Goal: Use online tool/utility

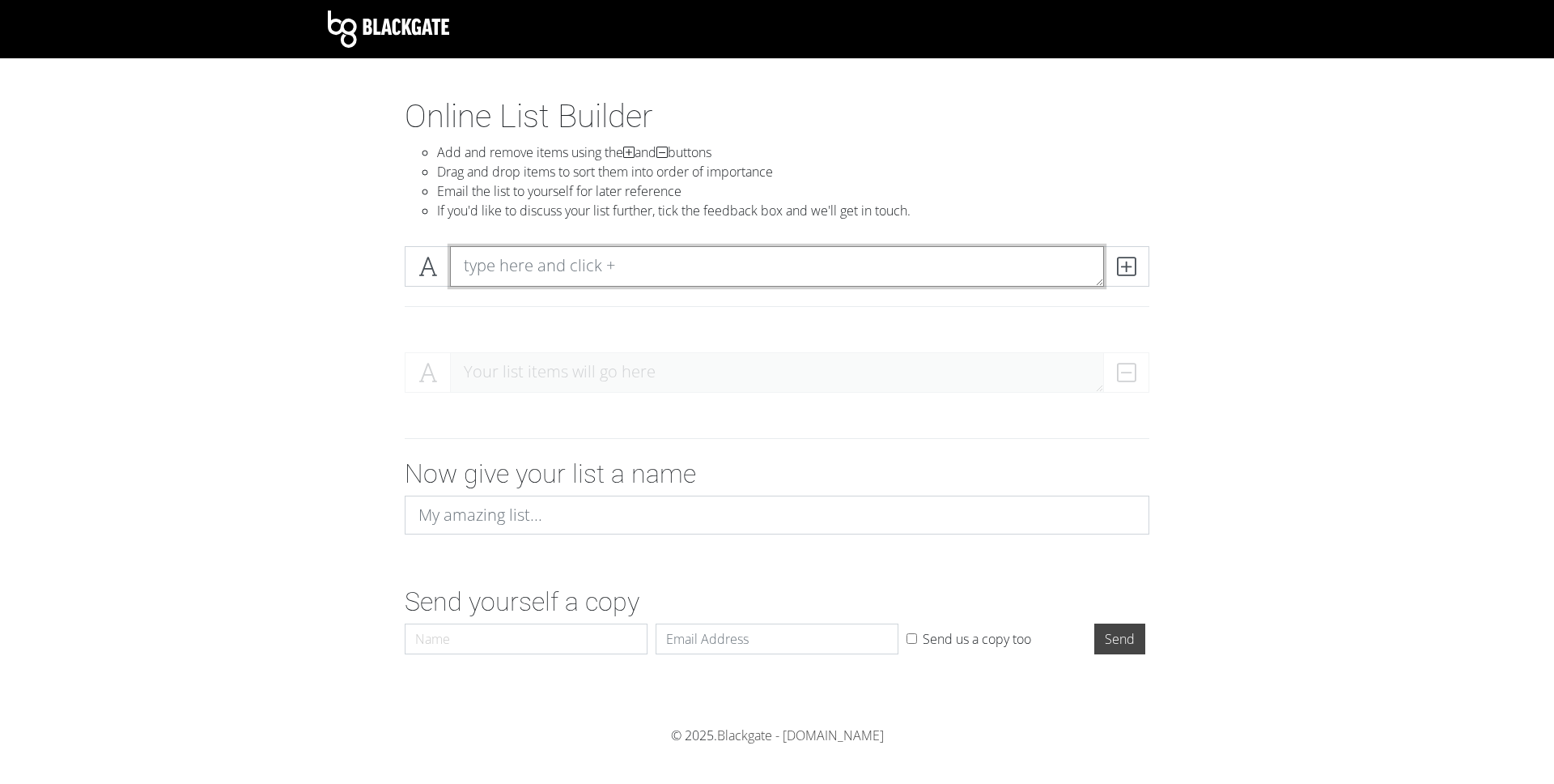
click at [591, 272] on textarea at bounding box center [777, 266] width 654 height 40
type textarea "test"
click at [1117, 272] on icon at bounding box center [1127, 266] width 19 height 16
drag, startPoint x: 515, startPoint y: 260, endPoint x: 414, endPoint y: 263, distance: 101.0
click at [414, 263] on div "test 1" at bounding box center [777, 266] width 745 height 40
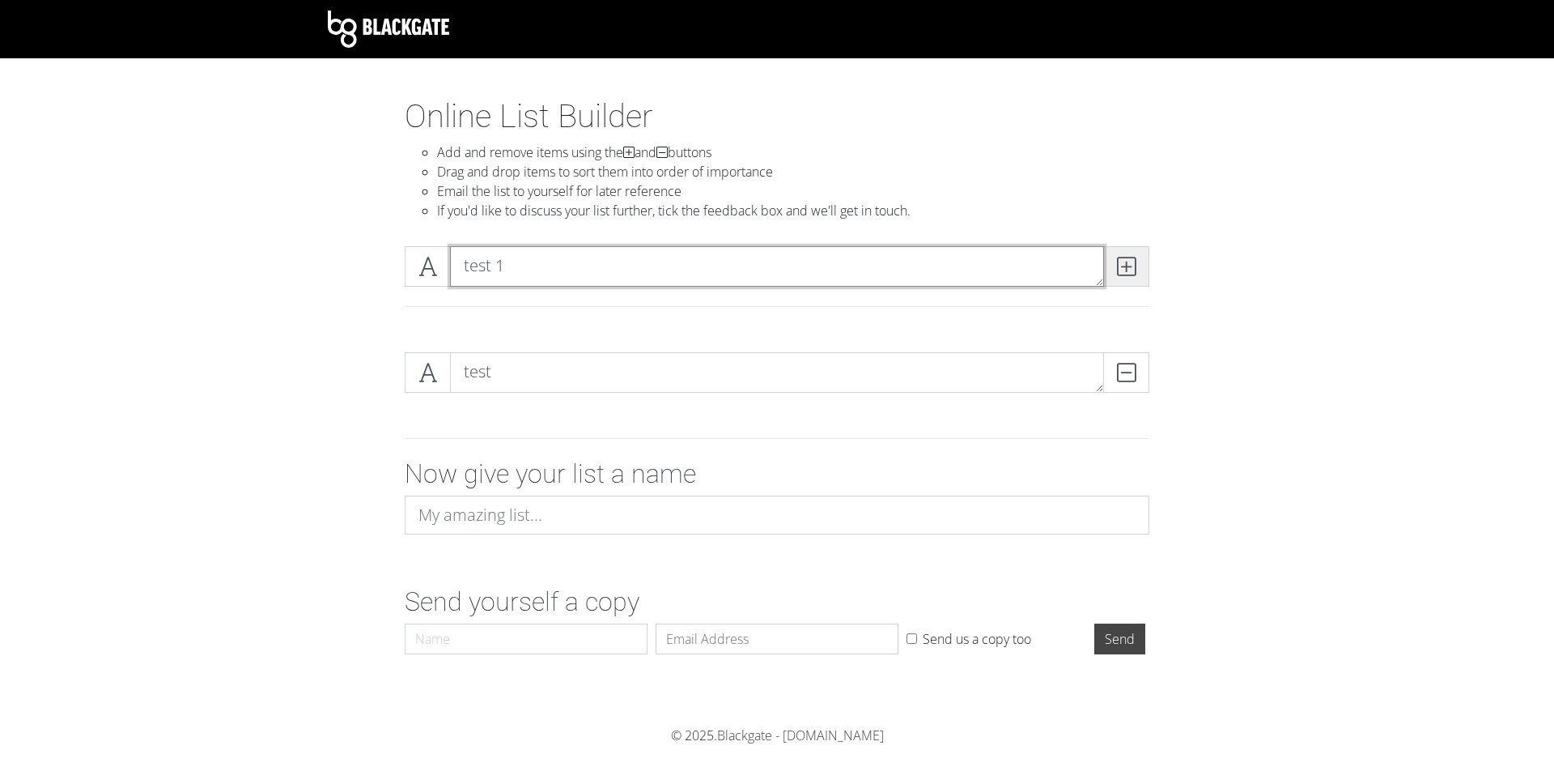
type textarea "test 1"
click at [1118, 269] on icon at bounding box center [1127, 266] width 19 height 16
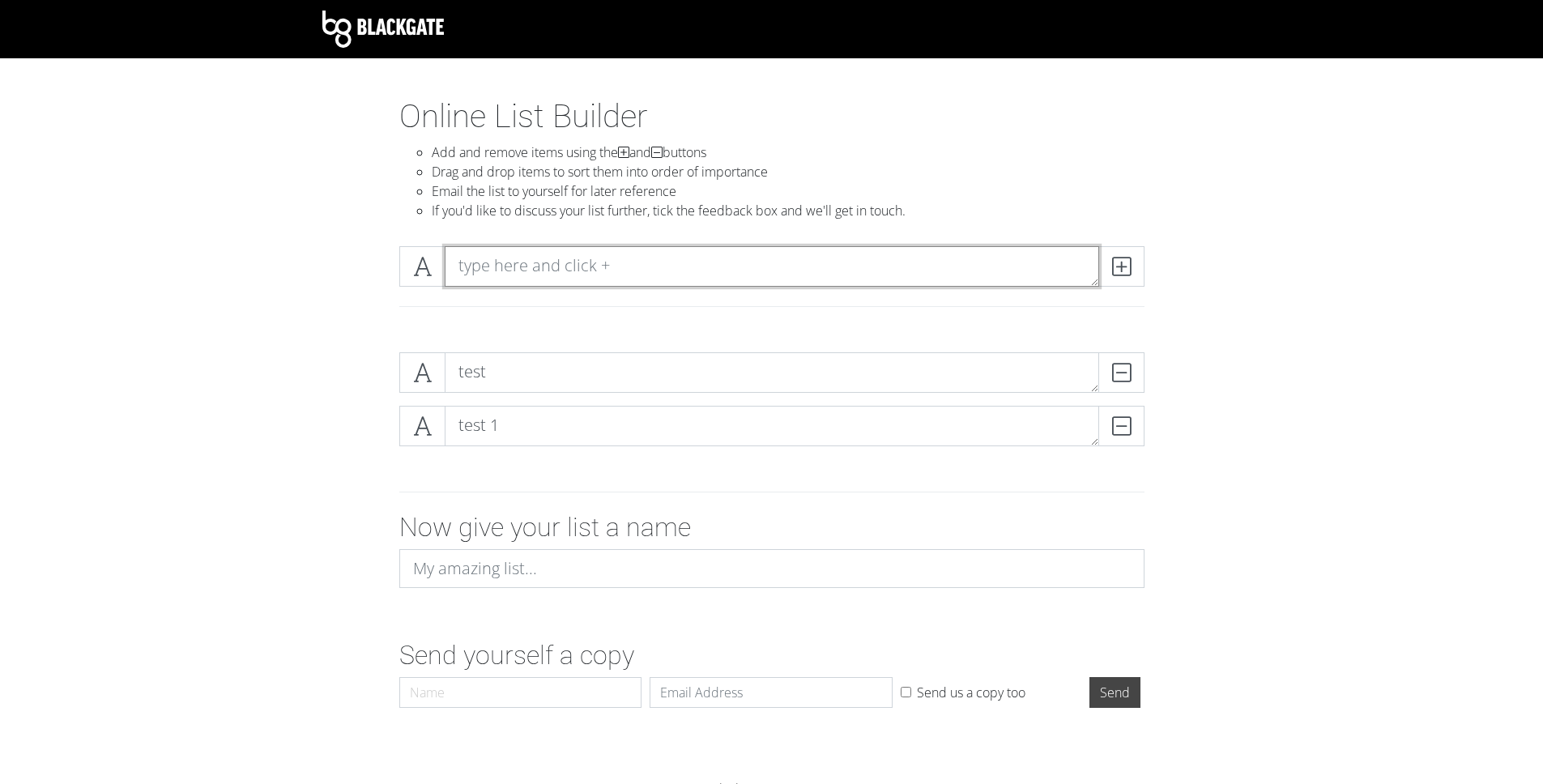
paste textarea "test 1"
type textarea "test 1"
click at [1119, 272] on icon at bounding box center [1121, 266] width 19 height 16
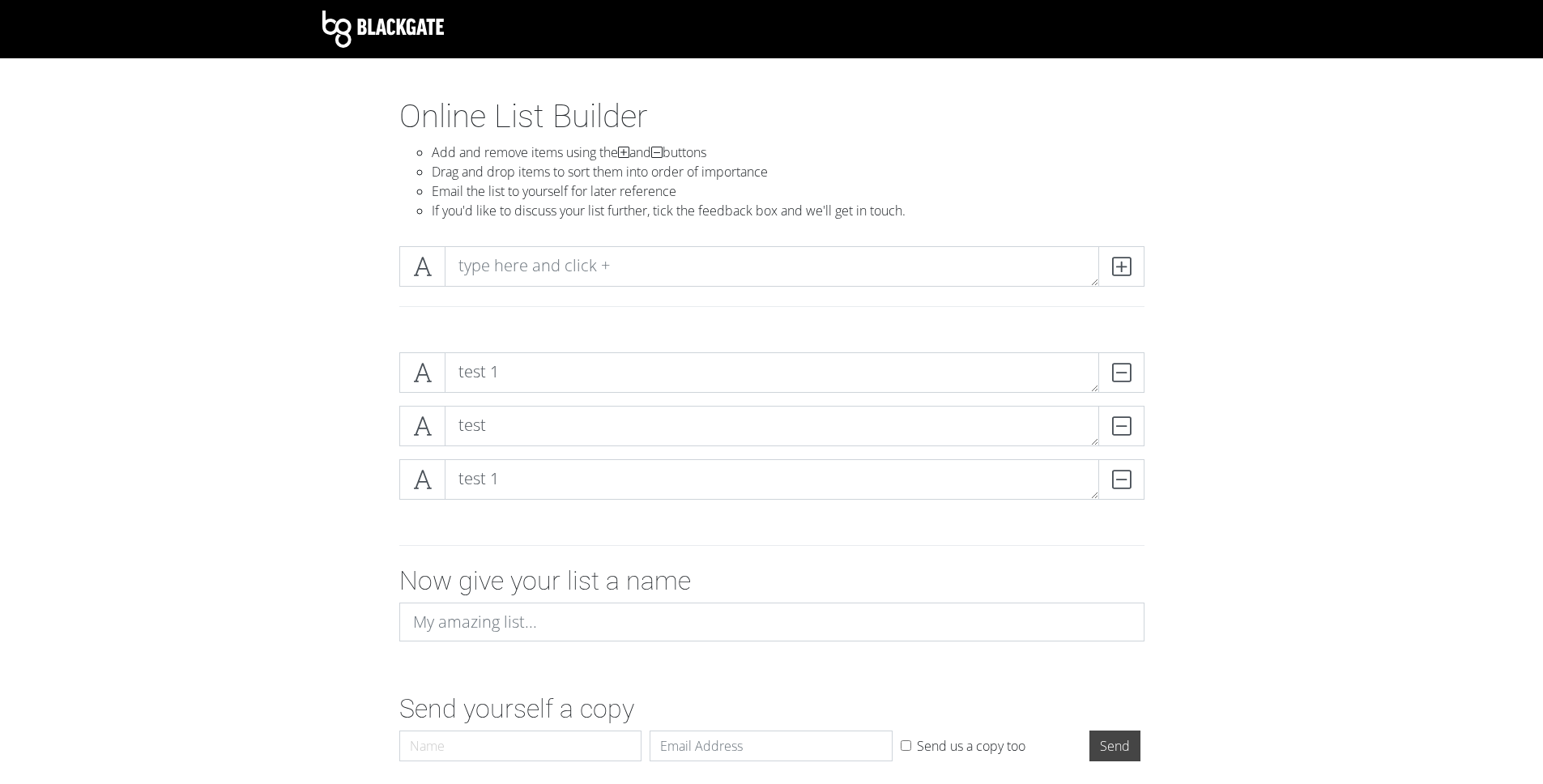
drag, startPoint x: 988, startPoint y: 480, endPoint x: 890, endPoint y: 17, distance: 473.3
drag, startPoint x: 536, startPoint y: 385, endPoint x: 374, endPoint y: 0, distance: 417.7
